Goal: Navigation & Orientation: Find specific page/section

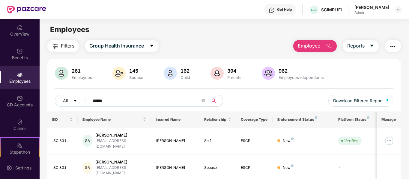
scroll to position [58, 0]
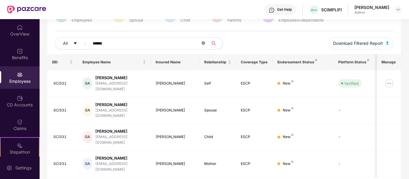
click at [202, 41] on icon "close-circle" at bounding box center [203, 43] width 4 height 4
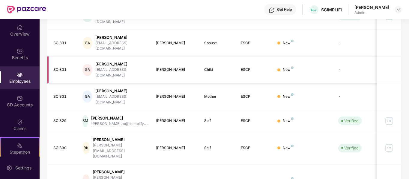
scroll to position [0, 0]
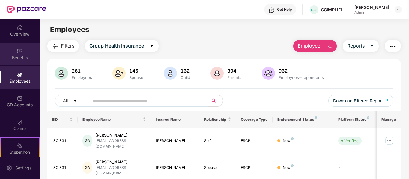
click at [22, 61] on div "Benefits" at bounding box center [20, 54] width 40 height 22
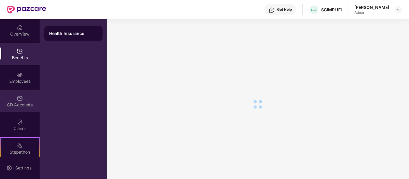
click at [20, 94] on div "CD Accounts" at bounding box center [20, 101] width 40 height 22
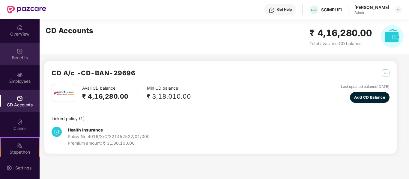
click at [25, 56] on div "Benefits" at bounding box center [20, 58] width 40 height 6
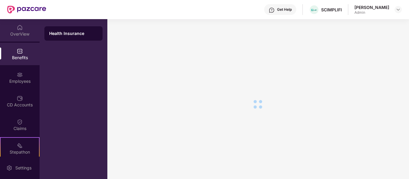
click at [24, 35] on div "OverView" at bounding box center [20, 34] width 40 height 6
